Goal: Transaction & Acquisition: Purchase product/service

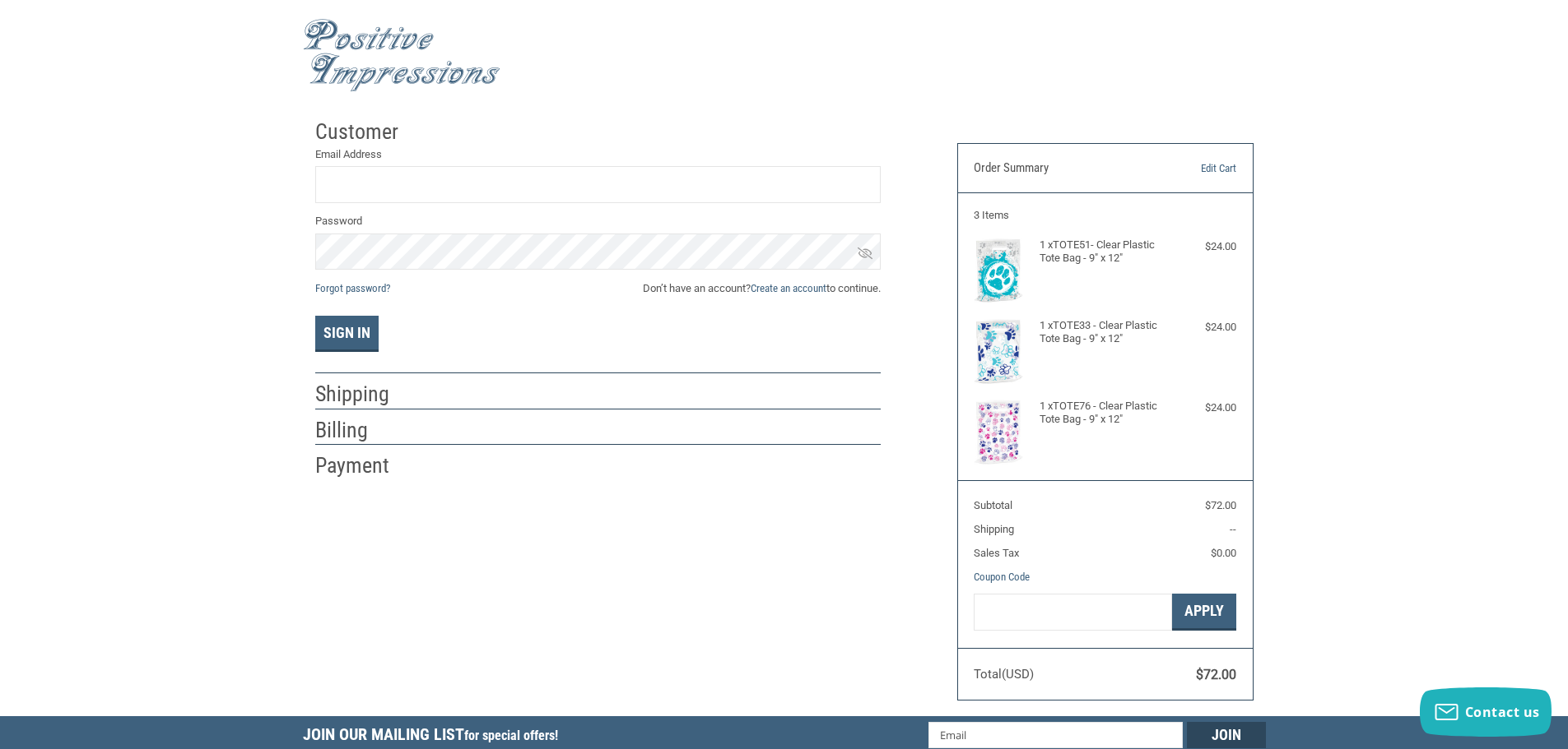
click at [349, 192] on input "Email Address" at bounding box center [597, 185] width 565 height 37
type input "A"
type input "[PERSON_NAME][EMAIL_ADDRESS][PERSON_NAME][DOMAIN_NAME]"
click at [315, 316] on button "Sign In" at bounding box center [346, 333] width 63 height 36
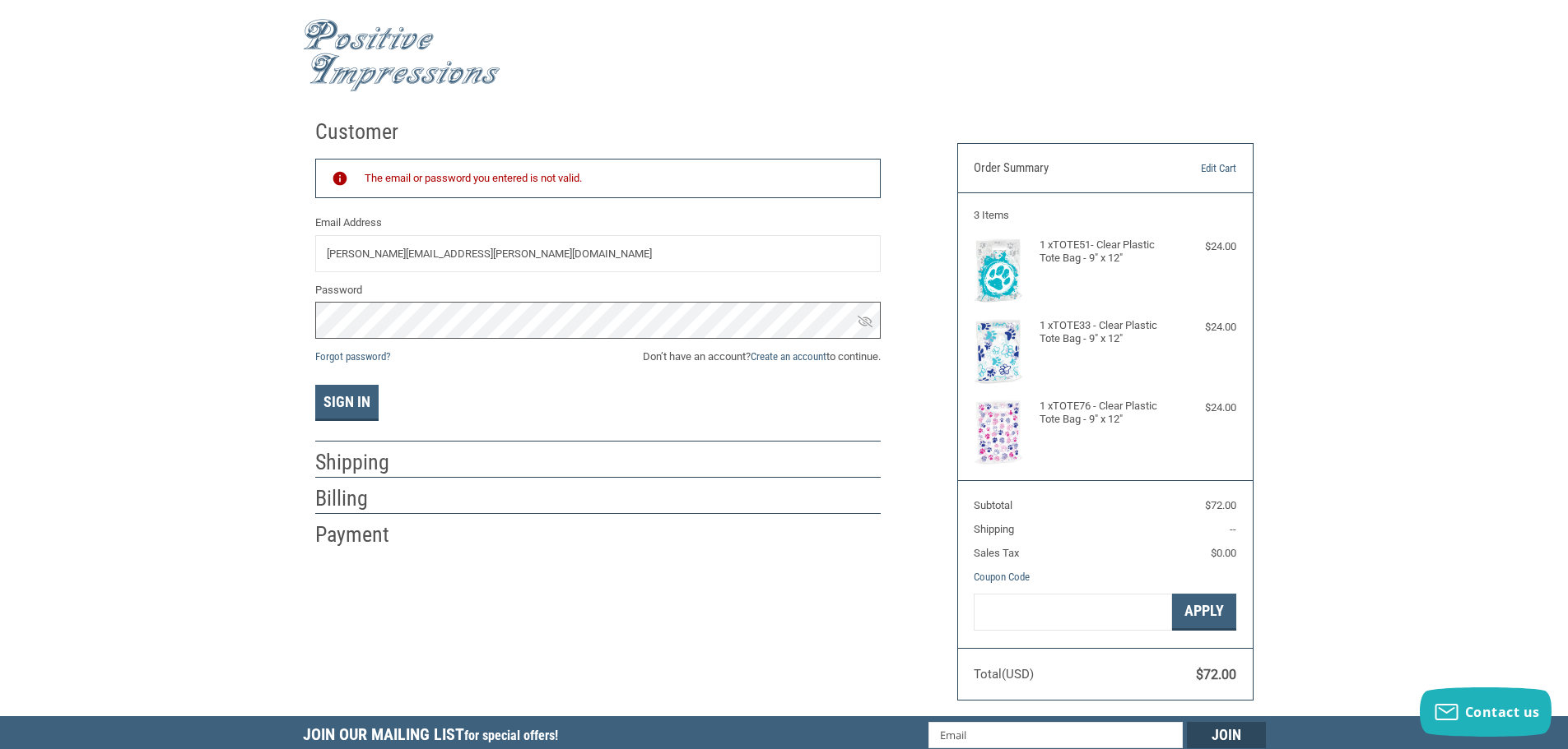
click at [0, 314] on div "Customer Returning Customer The email or password you entered is not valid. Ema…" at bounding box center [784, 413] width 1568 height 606
click at [315, 385] on button "Sign In" at bounding box center [346, 403] width 63 height 36
click at [820, 356] on link "Create an account" at bounding box center [788, 357] width 76 height 12
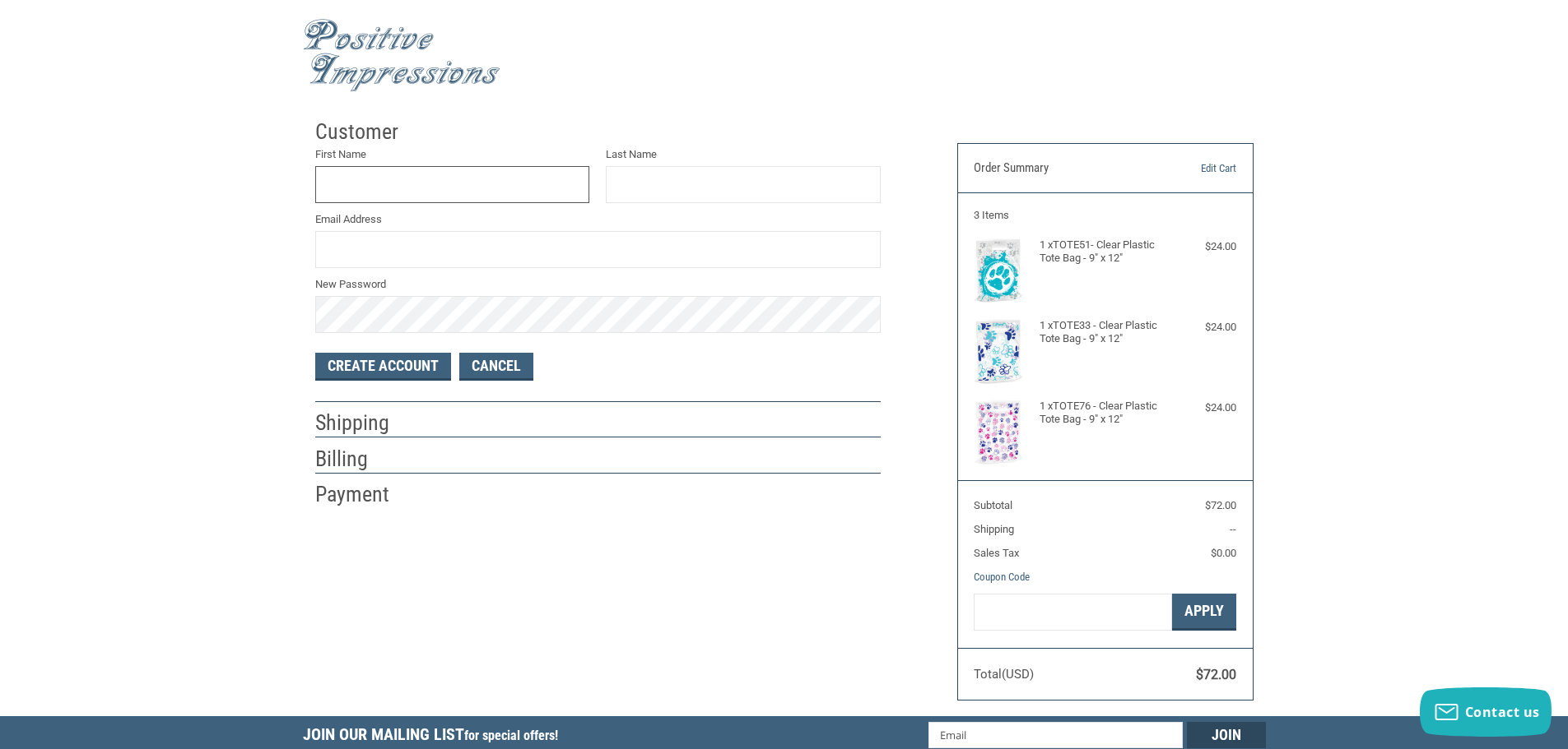
click at [422, 185] on input "First Name" at bounding box center [452, 185] width 275 height 37
type input "[PERSON_NAME]"
type input "[PERSON_NAME][EMAIL_ADDRESS][PERSON_NAME][DOMAIN_NAME]"
click at [405, 371] on button "Create Account" at bounding box center [383, 367] width 135 height 28
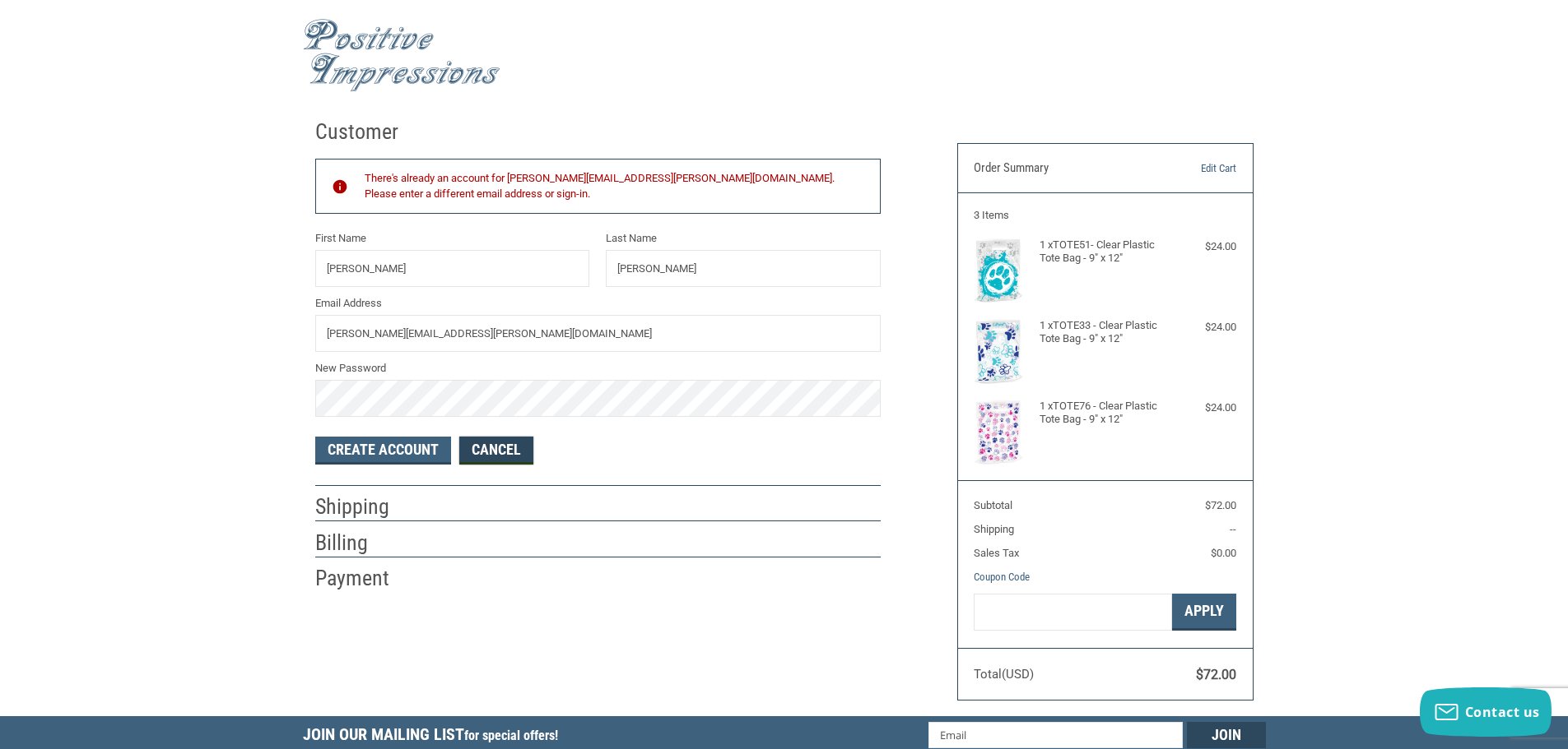
click at [525, 448] on link "Cancel" at bounding box center [496, 451] width 74 height 28
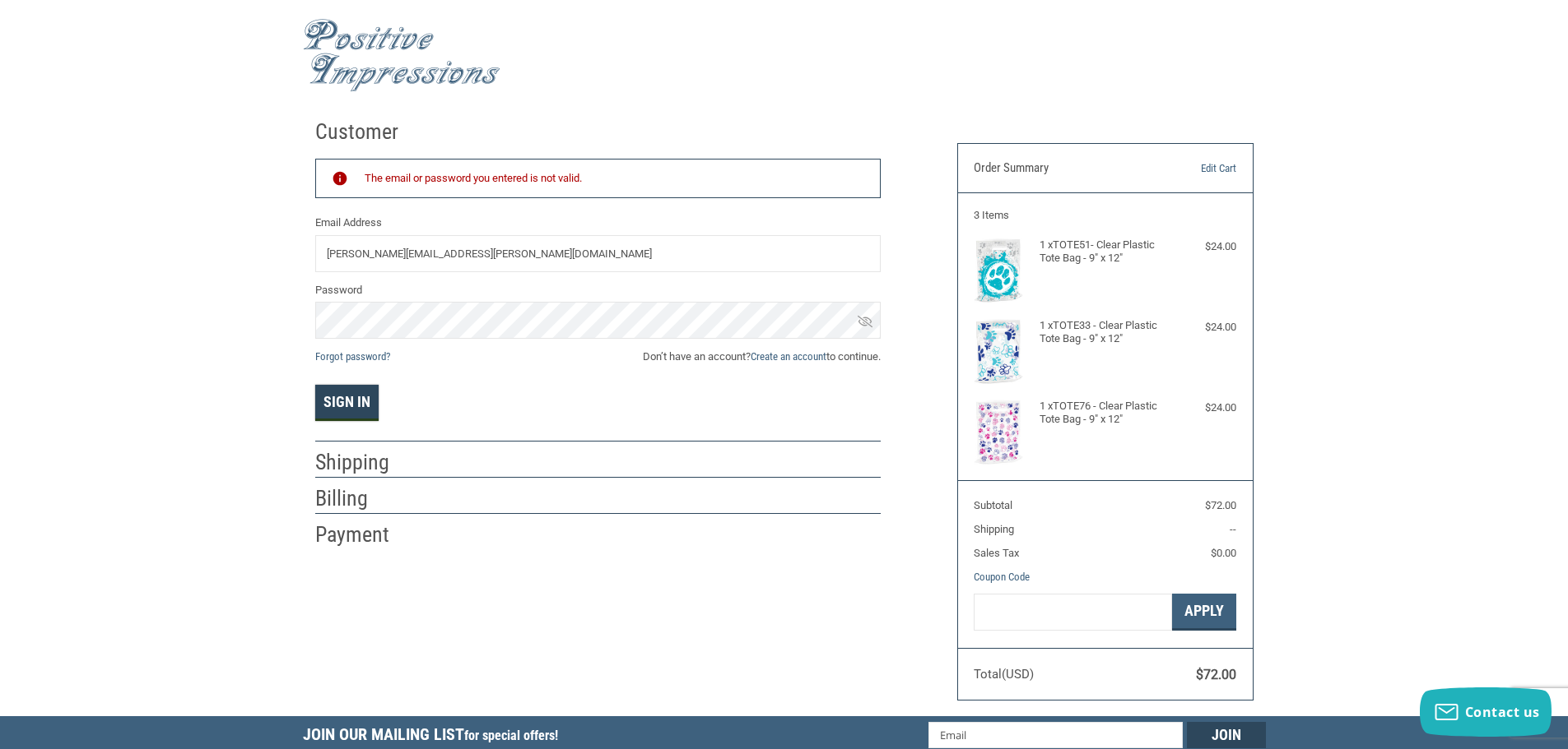
click at [349, 395] on button "Sign In" at bounding box center [346, 403] width 63 height 36
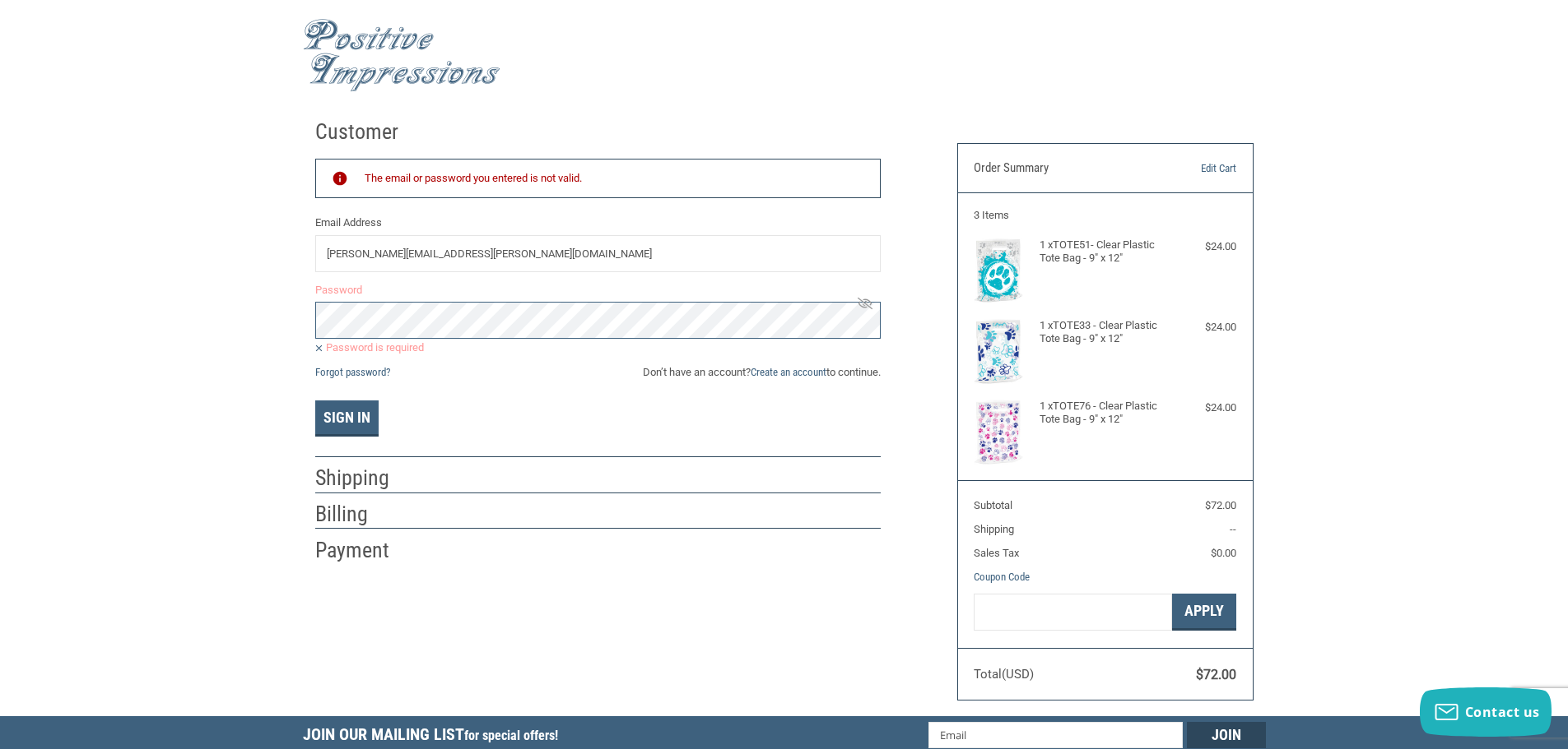
click at [587, 424] on div "Sign In" at bounding box center [597, 418] width 565 height 36
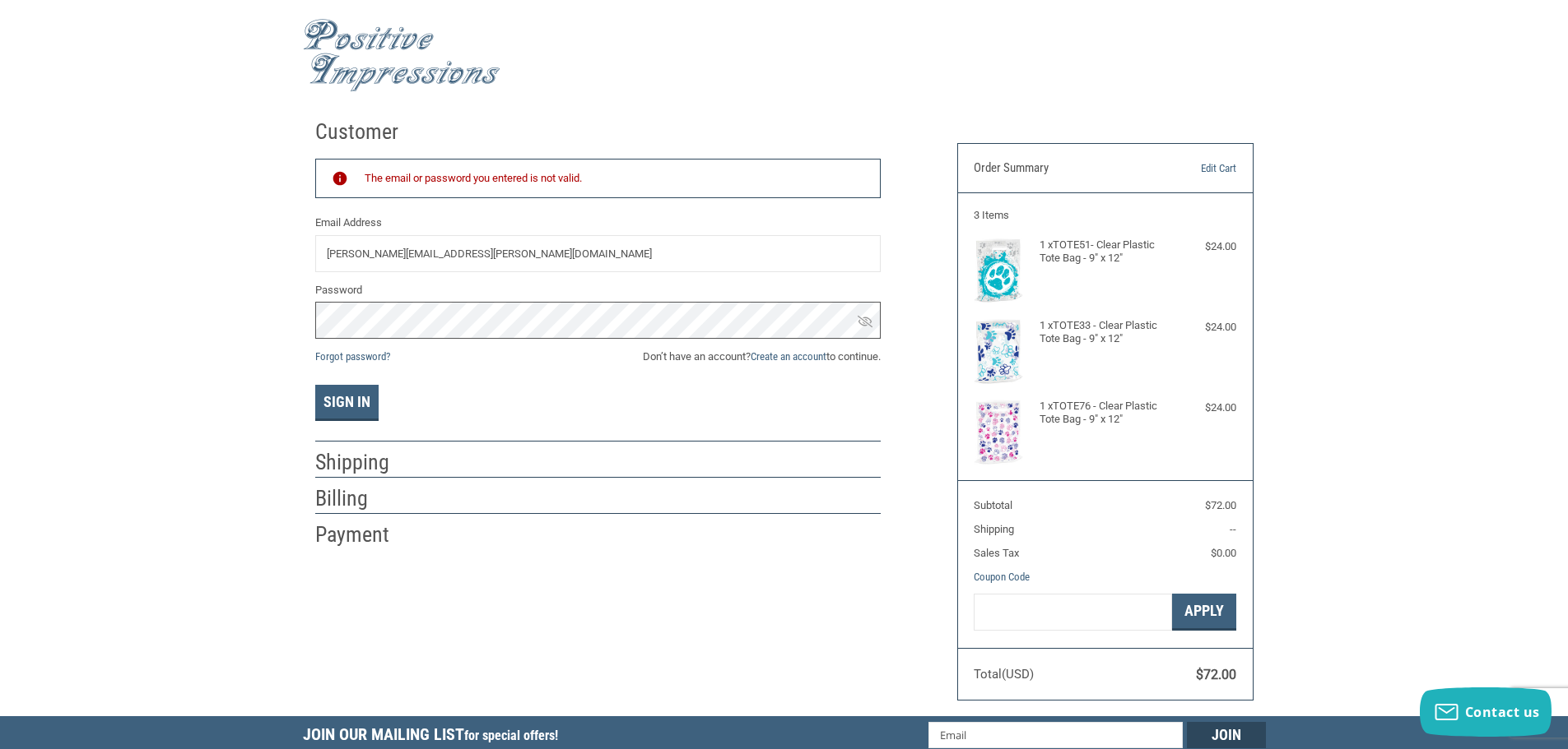
click at [315, 385] on button "Sign In" at bounding box center [346, 403] width 63 height 36
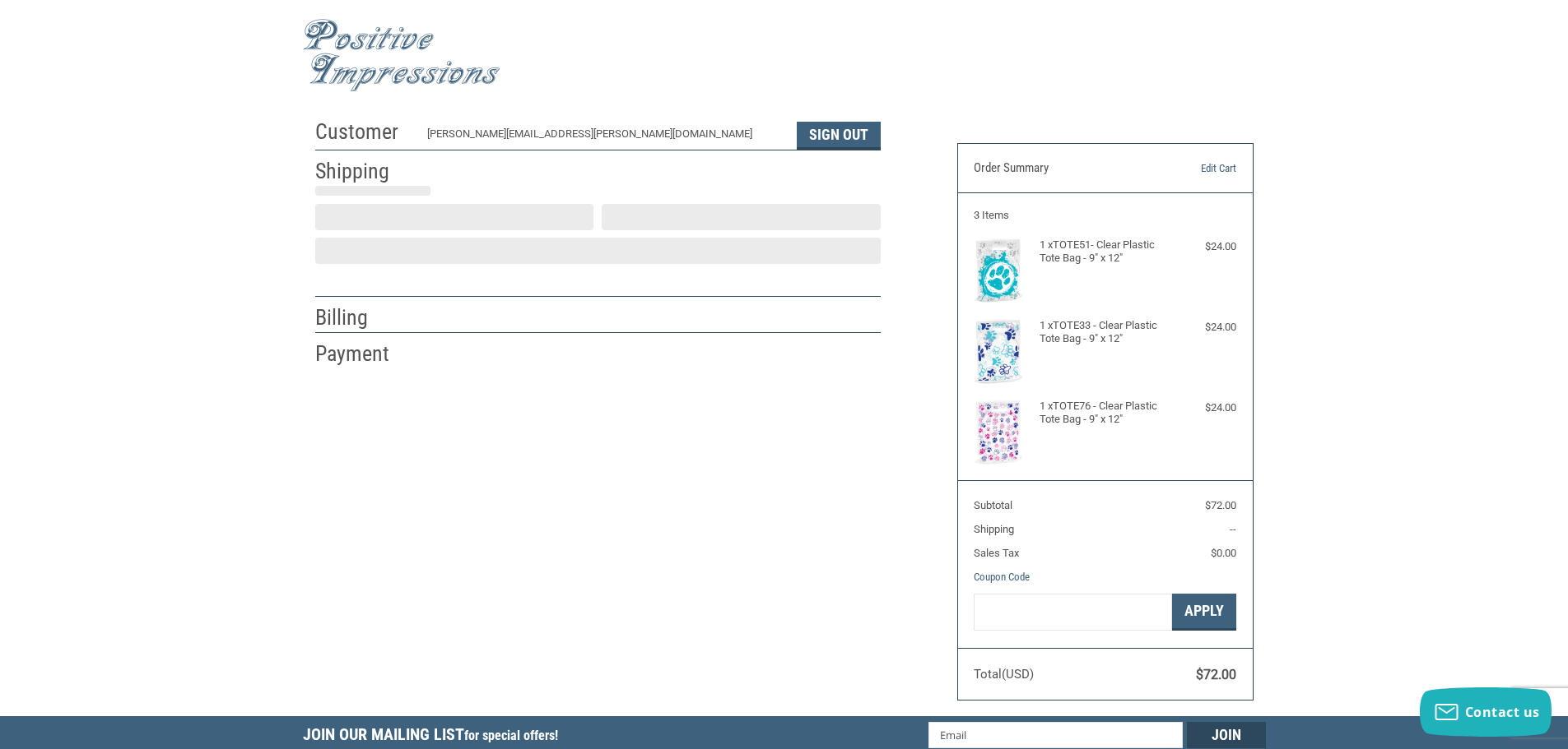
scroll to position [2, 0]
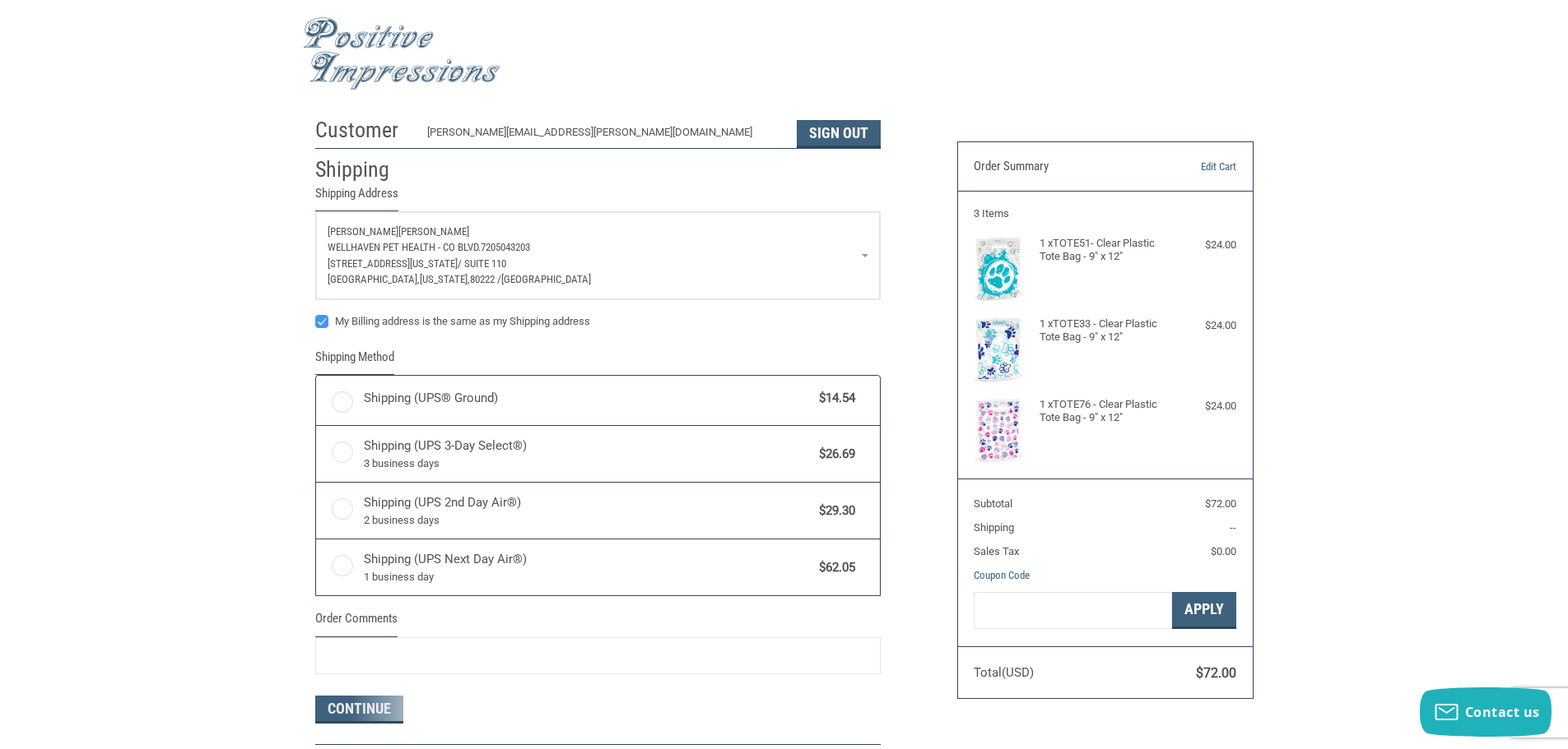
radio input "true"
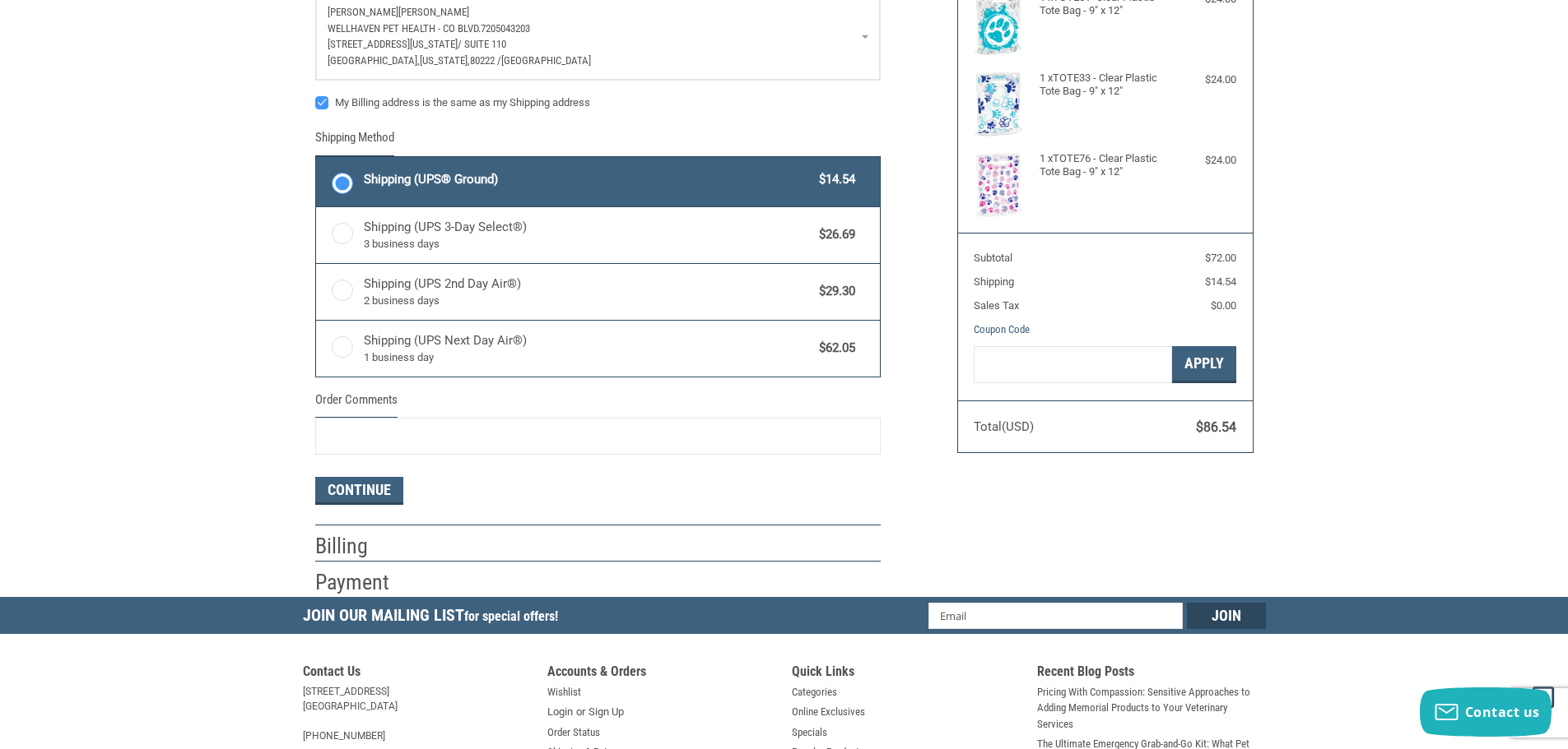
scroll to position [249, 0]
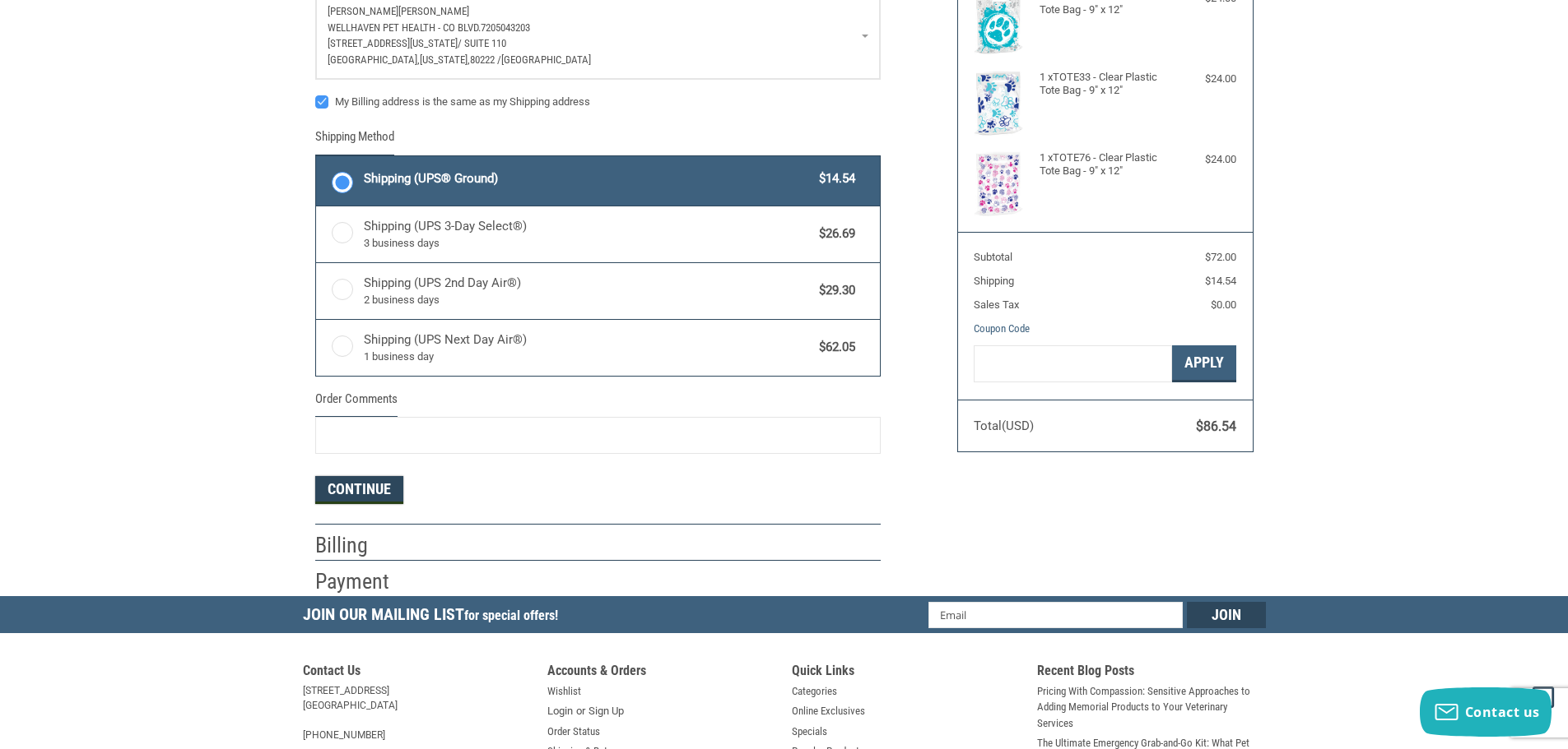
click at [373, 489] on button "Continue" at bounding box center [359, 491] width 88 height 28
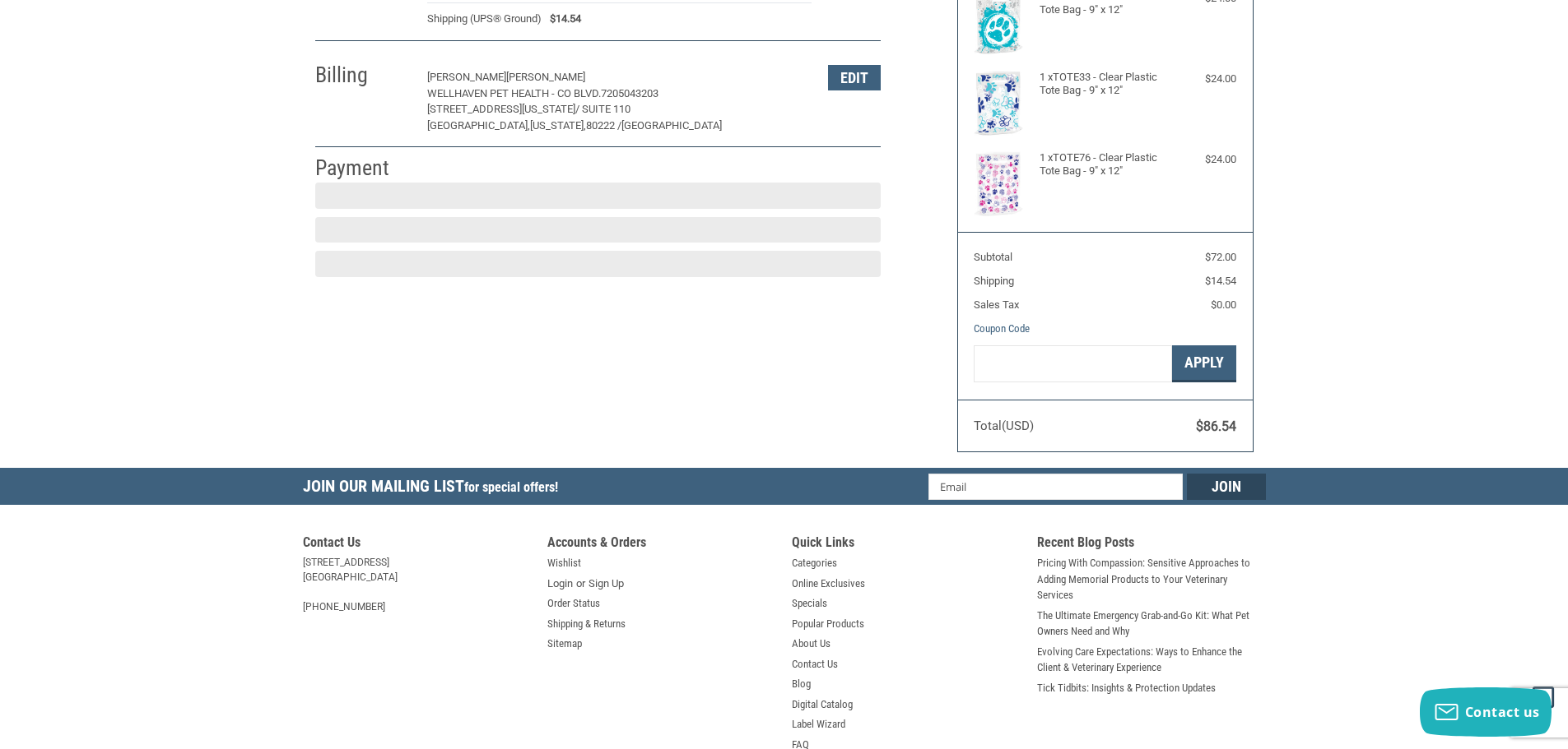
scroll to position [247, 0]
